Goal: Communication & Community: Answer question/provide support

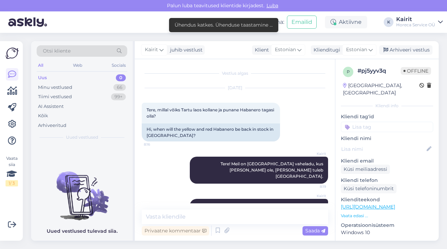
scroll to position [18, 0]
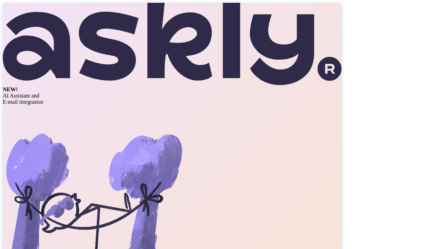
type input "[EMAIL_ADDRESS][DOMAIN_NAME]"
